Goal: Transaction & Acquisition: Purchase product/service

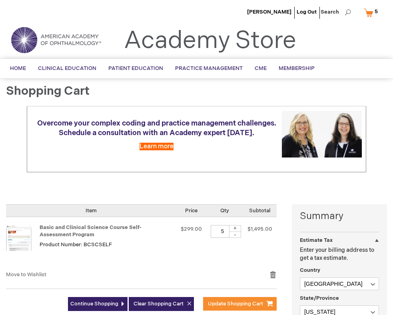
select select "US"
select select "36"
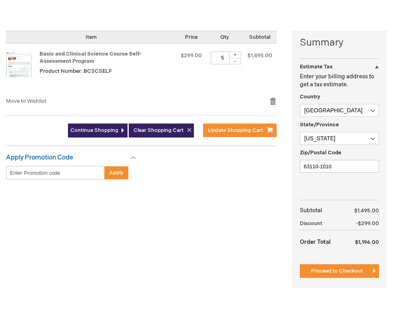
scroll to position [200, 0]
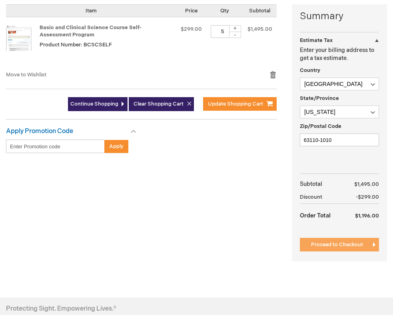
click at [329, 244] on span "Proceed to Checkout" at bounding box center [337, 245] width 52 height 6
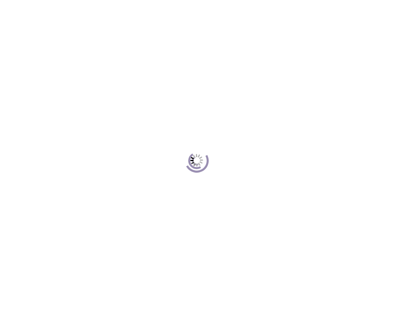
scroll to position [110, 0]
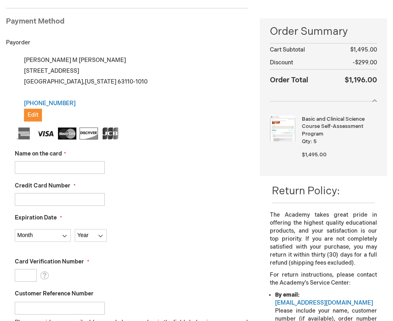
click at [36, 170] on input "Name on the card" at bounding box center [60, 167] width 90 height 13
type input "Eric Johnson"
click at [37, 200] on input "Credit Card Number" at bounding box center [60, 199] width 90 height 13
type input "4485906287997682"
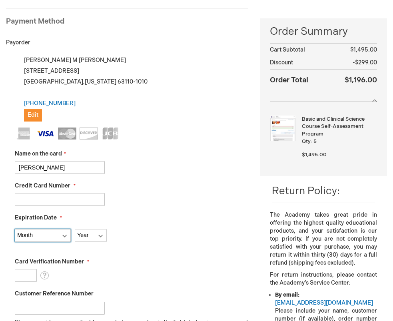
click at [61, 237] on select "Month 01 - January 02 - February 03 - March 04 - April 05 - May 06 - June 07 - …" at bounding box center [43, 235] width 56 height 13
select select "11"
click at [15, 229] on select "Month 01 - January 02 - February 03 - March 04 - April 05 - May 06 - June 07 - …" at bounding box center [43, 235] width 56 height 13
click at [86, 240] on select "Year 2025 2026 2027 2028 2029 2030 2031 2032 2033 2034 2035" at bounding box center [91, 235] width 32 height 13
select select "2025"
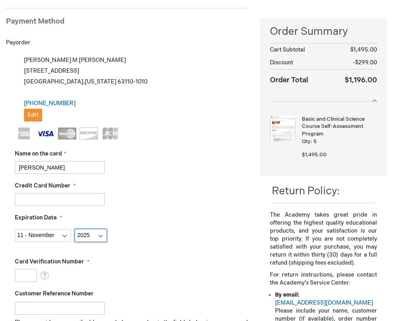
drag, startPoint x: 93, startPoint y: 236, endPoint x: 102, endPoint y: 236, distance: 8.8
click at [94, 236] on select "Year 2025 2026 2027 2028 2029 2030 2031 2032 2033 2034 2035" at bounding box center [91, 235] width 32 height 13
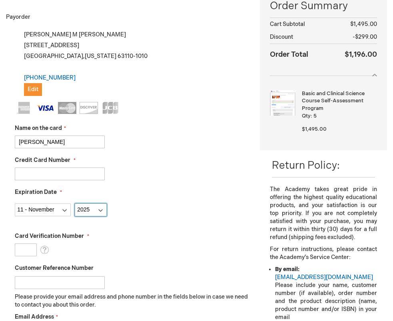
scroll to position [150, 0]
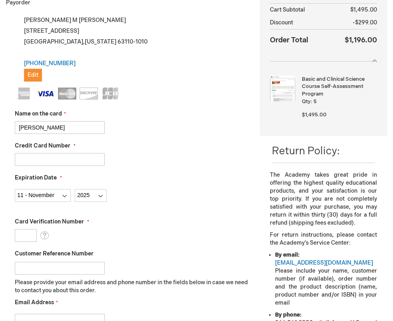
click at [23, 237] on input "Card Verification Number" at bounding box center [26, 235] width 22 height 13
type input "519"
click at [146, 238] on div "Card Verification Number 519 What is this?" at bounding box center [131, 230] width 233 height 24
click at [62, 271] on input "Customer Reference Number" at bounding box center [60, 268] width 90 height 13
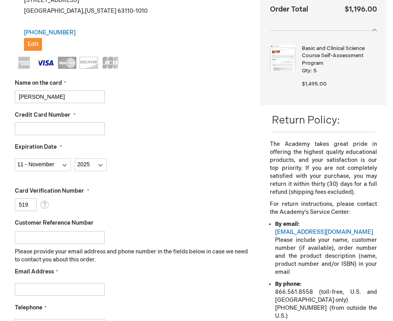
scroll to position [190, 0]
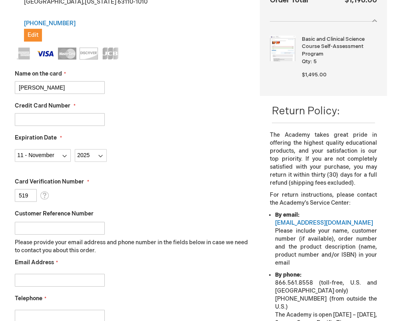
click at [40, 229] on input "Customer Reference Number" at bounding box center [60, 228] width 90 height 13
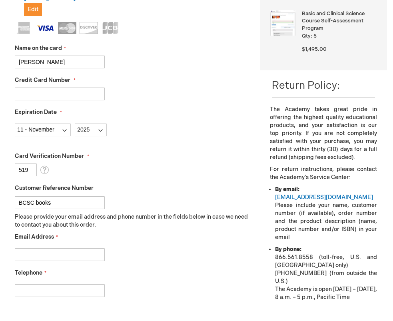
scroll to position [230, 0]
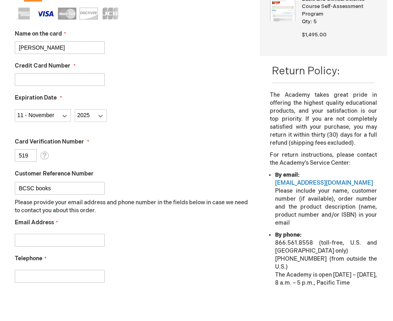
type input "BCSC books"
click at [39, 239] on input "Email Address" at bounding box center [60, 240] width 90 height 13
type input "blevins@wustl.edu"
type input "3143626882"
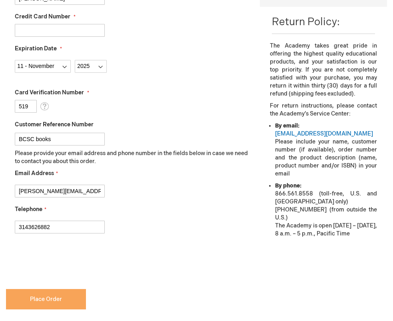
scroll to position [310, 0]
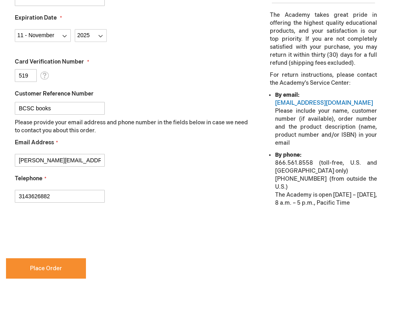
checkbox input "true"
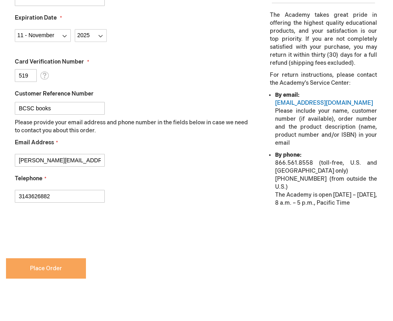
click at [40, 268] on span "Place Order" at bounding box center [46, 268] width 32 height 7
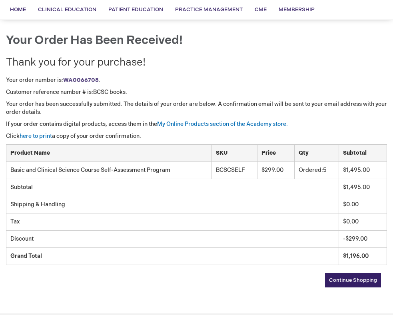
scroll to position [40, 0]
